Goal: Task Accomplishment & Management: Use online tool/utility

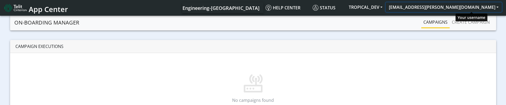
click at [481, 6] on button "[EMAIL_ADDRESS][PERSON_NAME][DOMAIN_NAME]" at bounding box center [444, 7] width 116 height 10
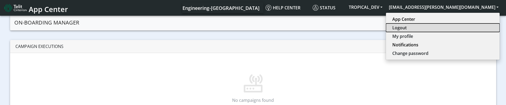
click at [466, 28] on button "Logout" at bounding box center [443, 27] width 114 height 9
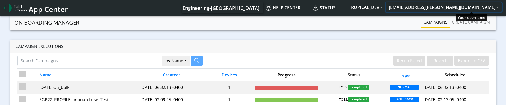
click at [484, 7] on button "[EMAIL_ADDRESS][PERSON_NAME][DOMAIN_NAME]" at bounding box center [444, 7] width 116 height 10
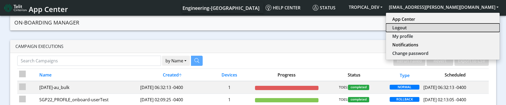
click at [465, 27] on button "Logout" at bounding box center [443, 27] width 114 height 9
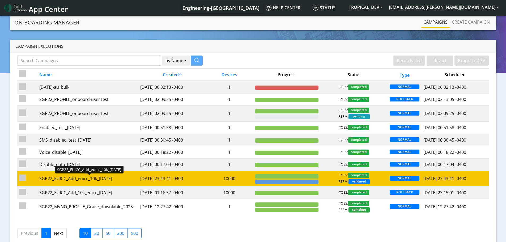
click at [91, 162] on div "SGP22_EUICC_Add_euicc_10k_14Oct" at bounding box center [87, 178] width 97 height 6
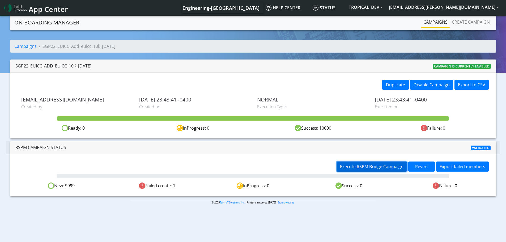
click at [339, 162] on button "Execute RSPM Bridge Campaign" at bounding box center [372, 167] width 70 height 10
click at [276, 162] on div "Export failed members" at bounding box center [373, 167] width 240 height 11
